Goal: Transaction & Acquisition: Purchase product/service

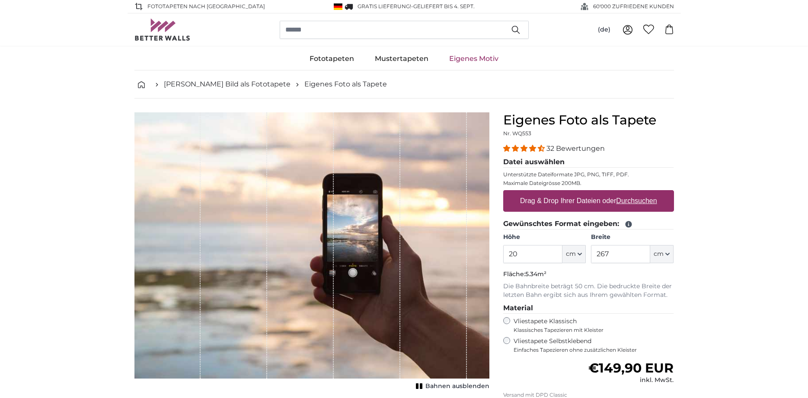
type input "2"
type input "150"
type input "200"
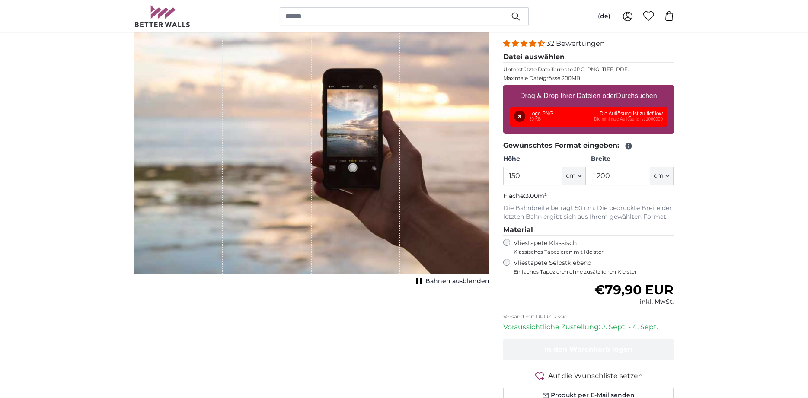
scroll to position [44, 0]
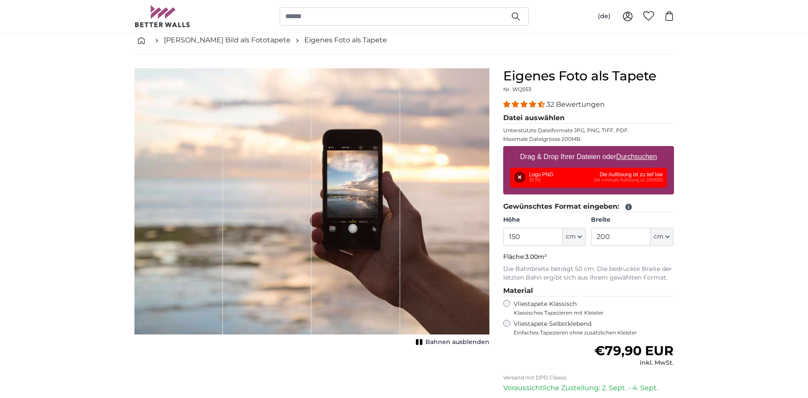
click at [447, 342] on span "Bahnen ausblenden" at bounding box center [458, 342] width 64 height 9
click at [447, 342] on span "Bahnen einblenden" at bounding box center [458, 342] width 64 height 9
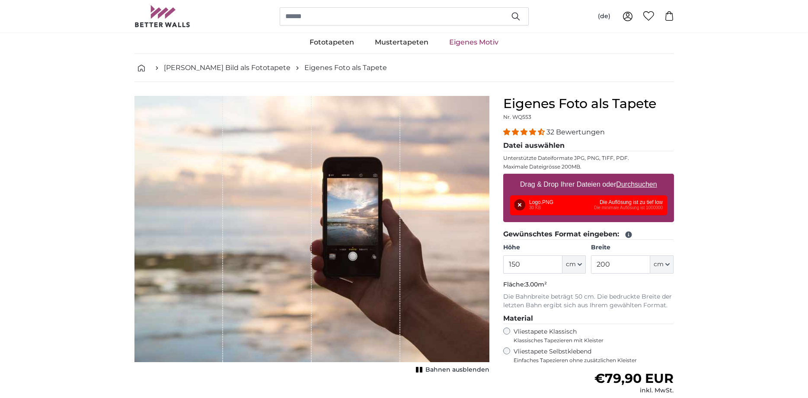
scroll to position [0, 0]
